Goal: Transaction & Acquisition: Purchase product/service

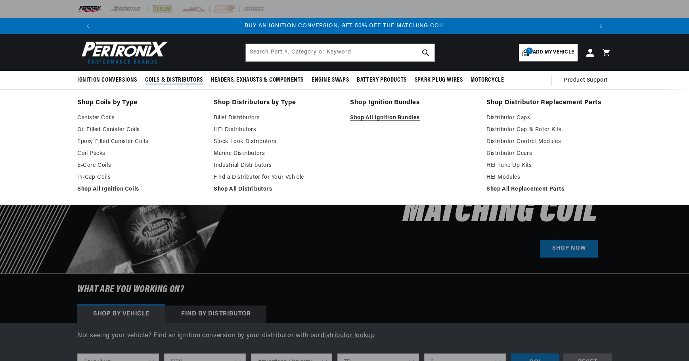
select select "Agricultural"
select select "1938"
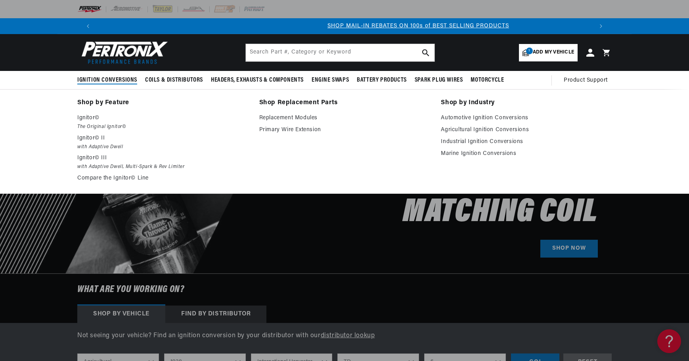
scroll to position [0, 495]
click at [110, 164] on em "with Adaptive Dwell, Multi-Spark & Rev Limiter" at bounding box center [162, 167] width 171 height 8
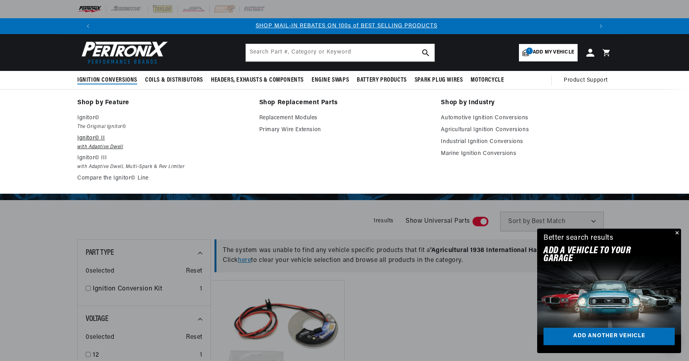
click at [104, 138] on p "Ignitor© II" at bounding box center [162, 139] width 171 height 10
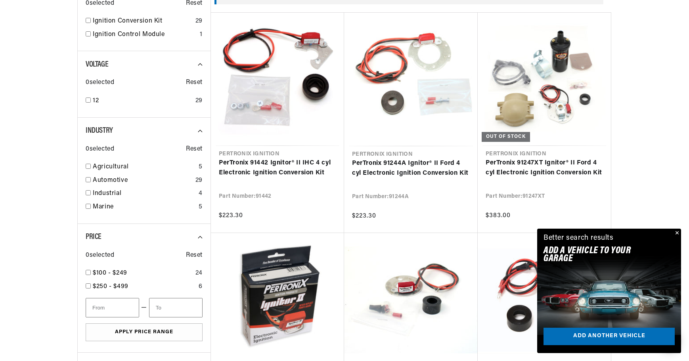
scroll to position [278, 0]
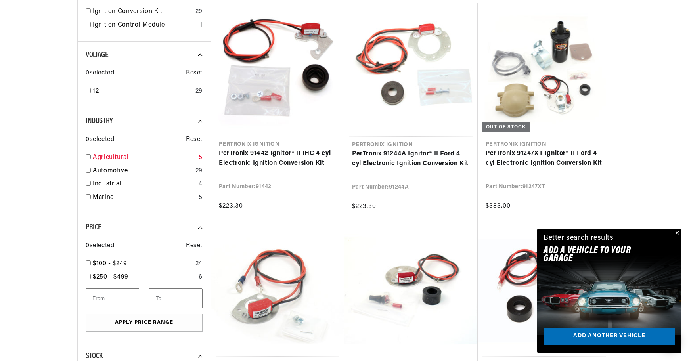
click at [116, 157] on link "Agricultural" at bounding box center [144, 158] width 103 height 10
checkbox input "true"
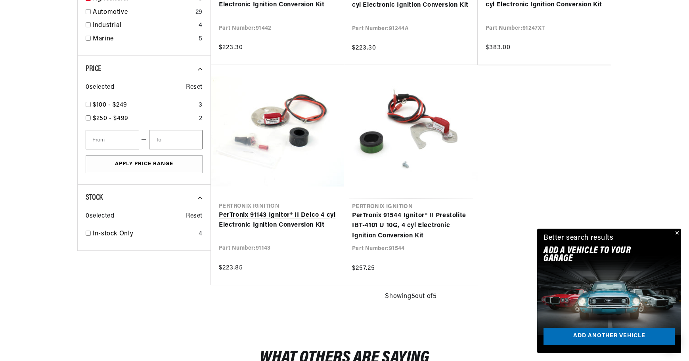
scroll to position [0, 991]
click at [297, 219] on link "PerTronix 91143 Ignitor® II Delco 4 cyl Electronic Ignition Conversion Kit" at bounding box center [277, 221] width 117 height 20
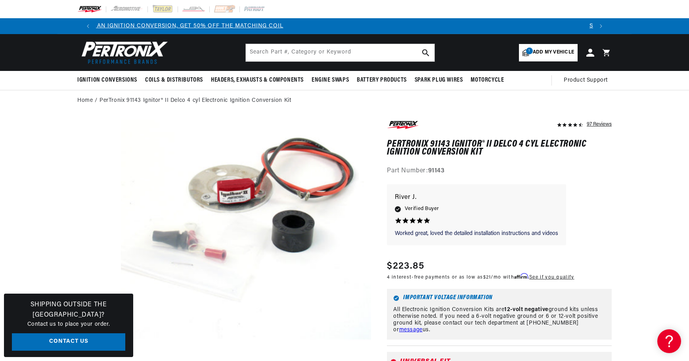
scroll to position [0, 326]
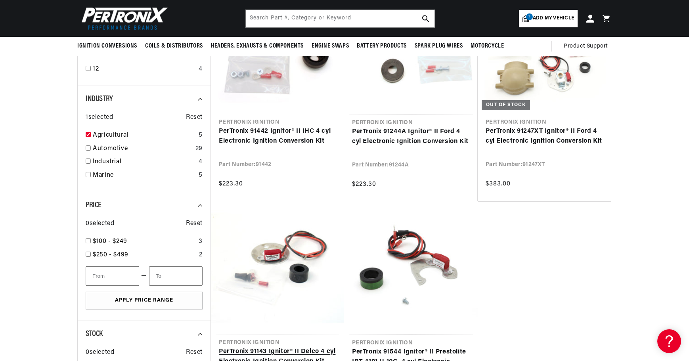
scroll to position [278, 0]
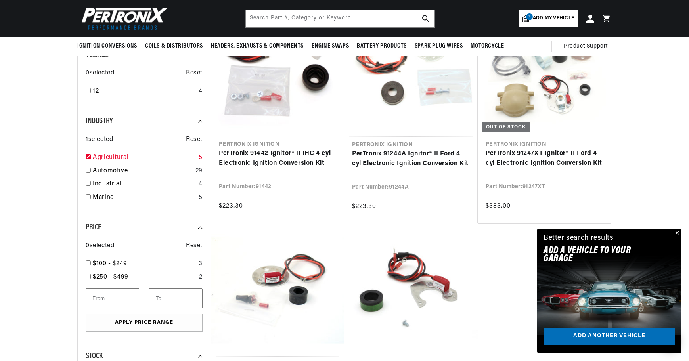
click at [111, 154] on div "1 selected Reset Agricultural 5 Automotive 29 Industrial 4 Marine 5" at bounding box center [144, 166] width 117 height 79
drag, startPoint x: 111, startPoint y: 154, endPoint x: 96, endPoint y: 159, distance: 15.9
click at [96, 159] on link "Agricultural" at bounding box center [144, 158] width 103 height 10
checkbox input "false"
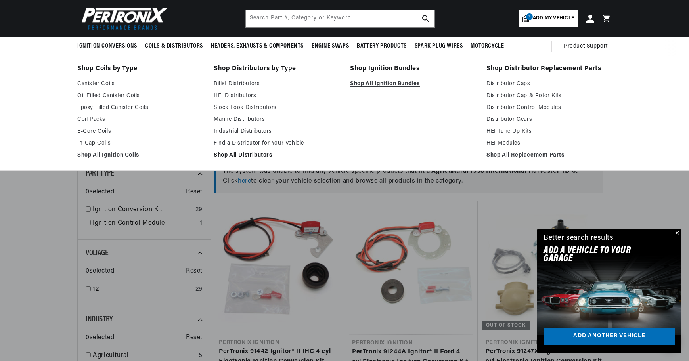
scroll to position [0, 991]
click at [248, 154] on link "Shop All Distributors" at bounding box center [276, 156] width 125 height 10
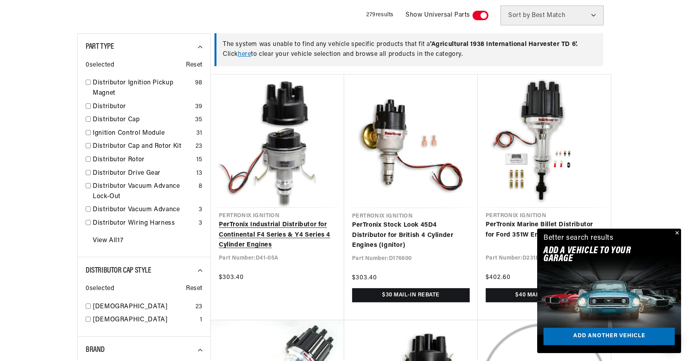
scroll to position [0, 495]
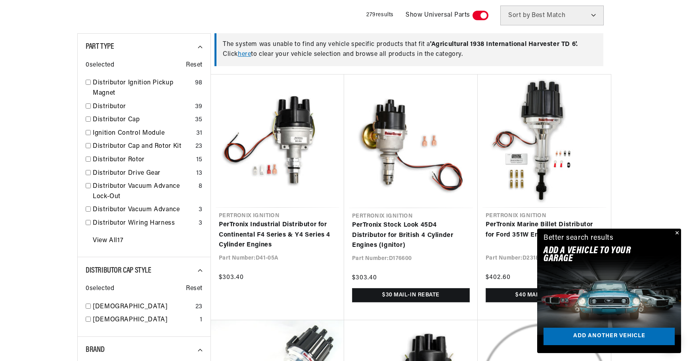
click at [677, 234] on button "Close" at bounding box center [677, 234] width 10 height 10
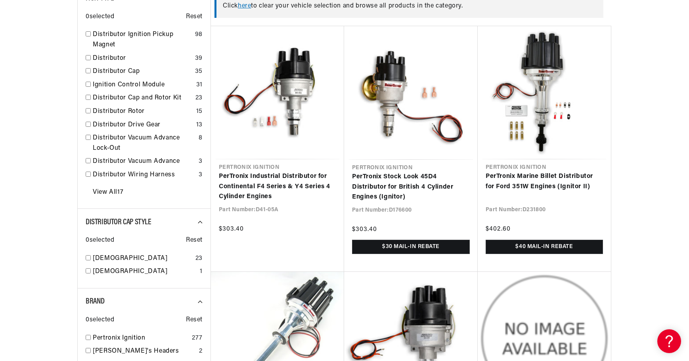
scroll to position [436, 0]
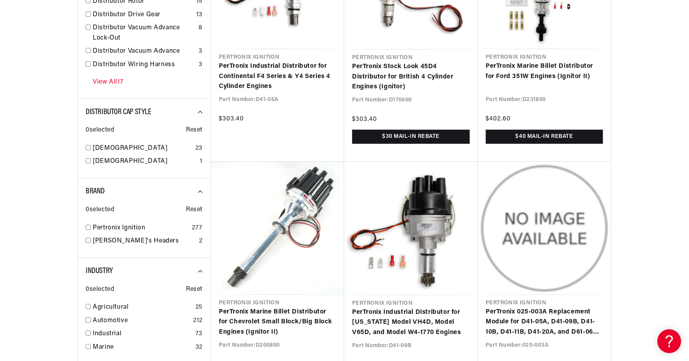
click at [113, 78] on link "View All 17" at bounding box center [108, 82] width 31 height 10
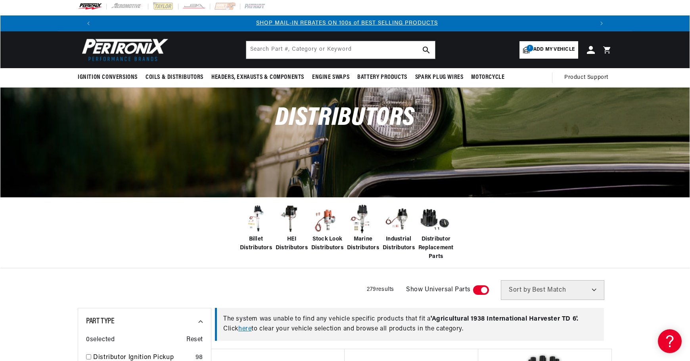
scroll to position [0, 0]
